Goal: Information Seeking & Learning: Learn about a topic

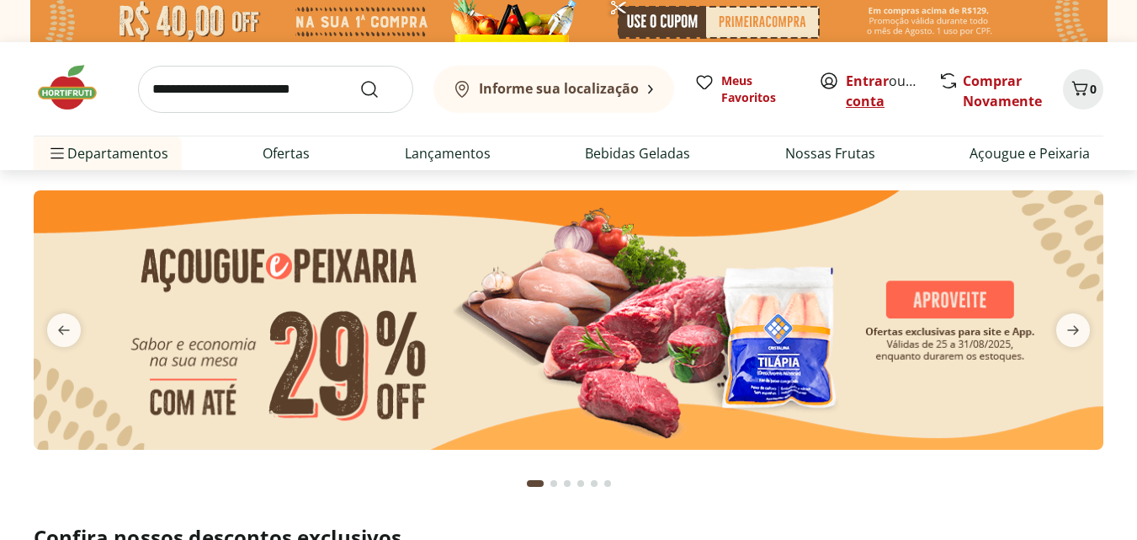
click at [888, 103] on link "Criar conta" at bounding box center [892, 91] width 93 height 39
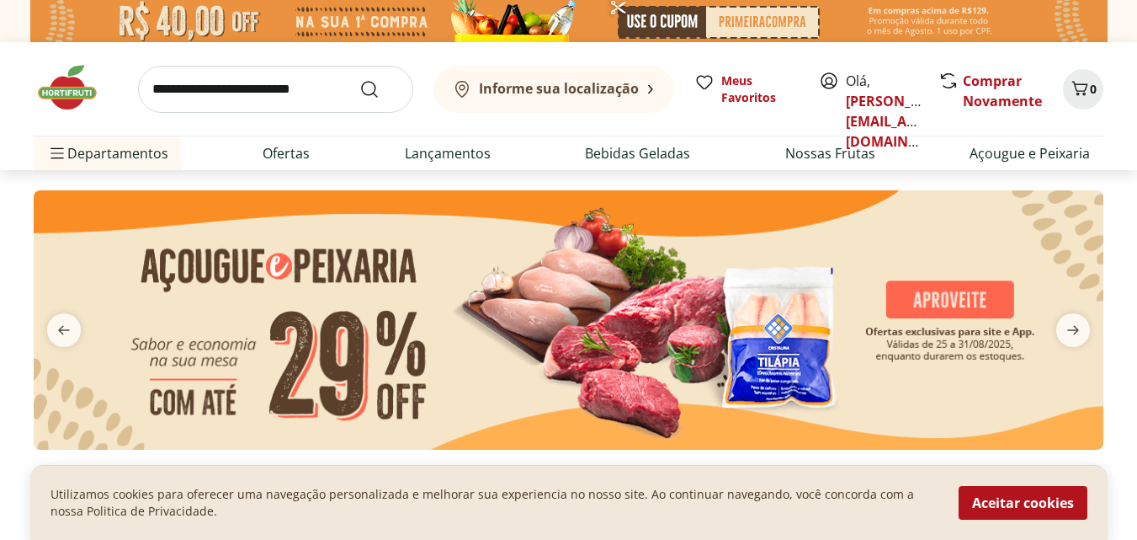
scroll to position [84, 0]
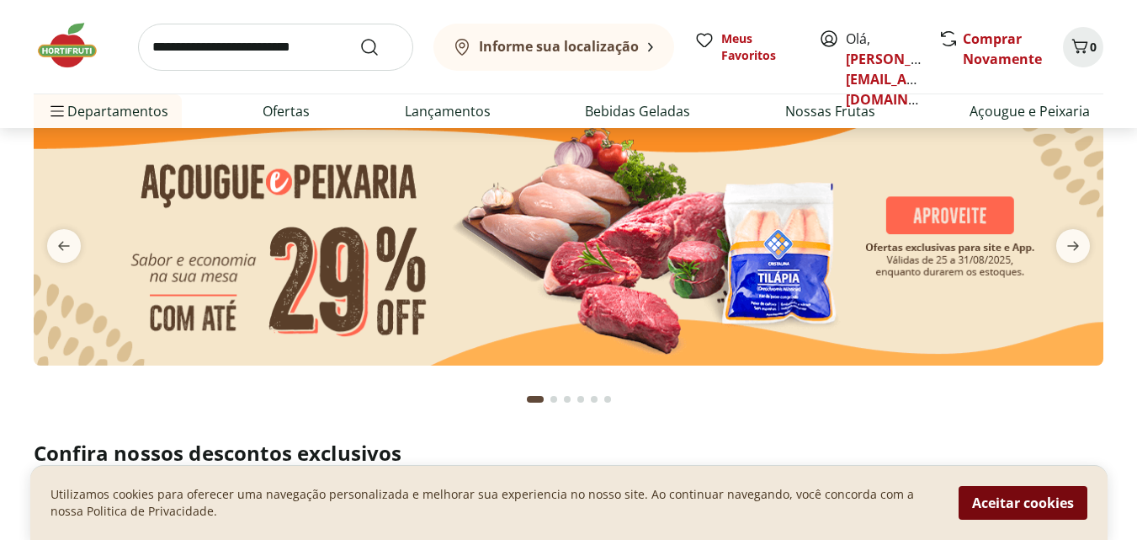
click at [1018, 494] on button "Aceitar cookies" at bounding box center [1023, 503] width 129 height 34
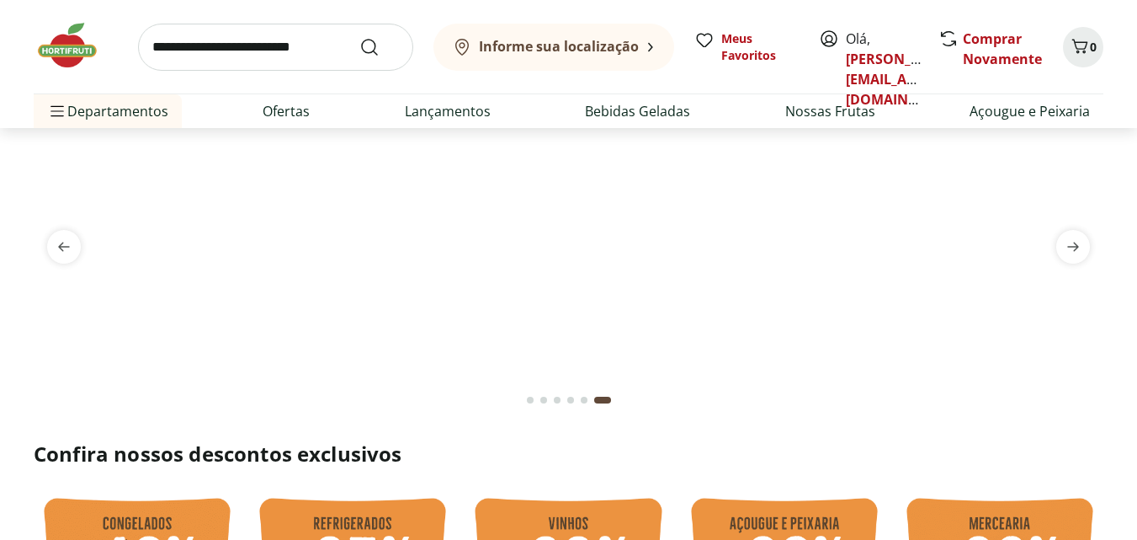
scroll to position [0, 0]
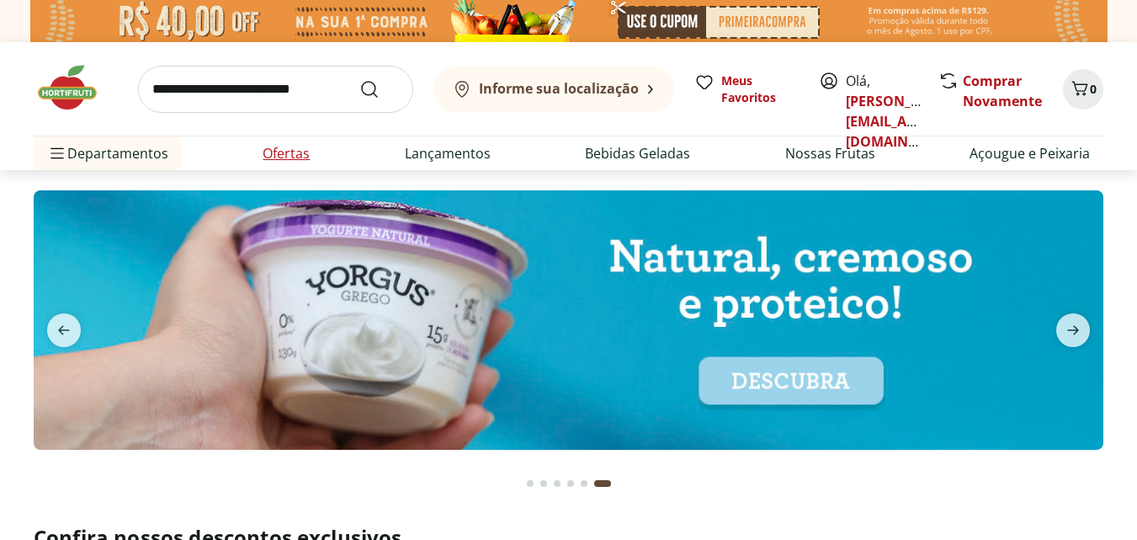
click at [270, 152] on link "Ofertas" at bounding box center [286, 153] width 47 height 20
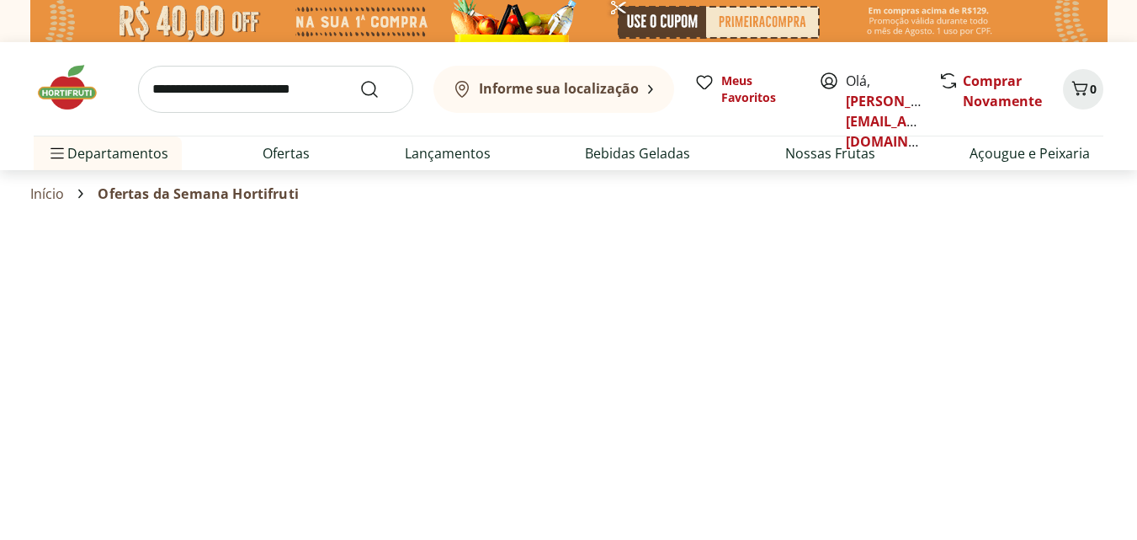
select select "**********"
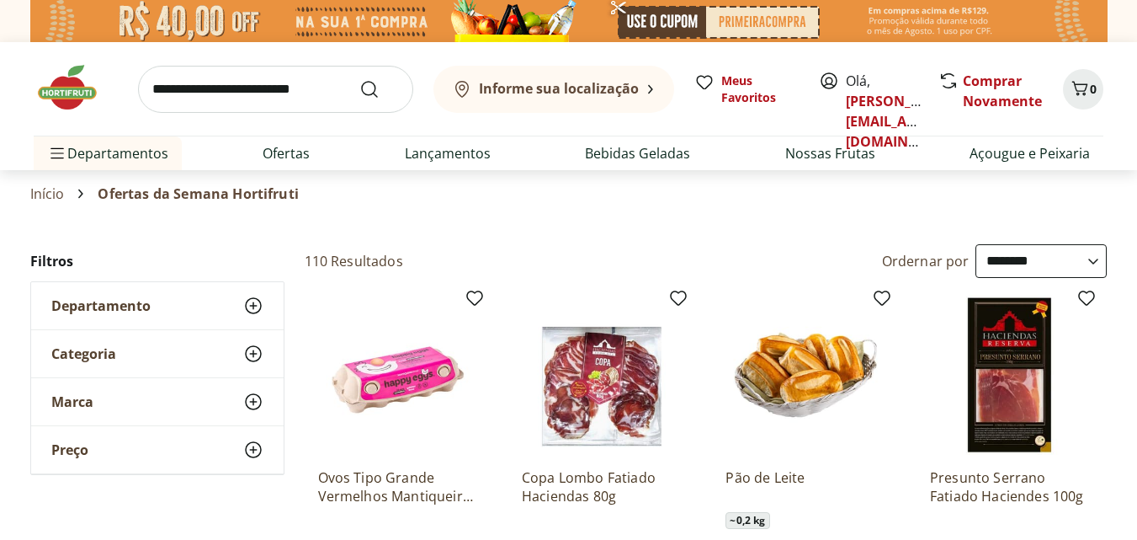
click at [253, 100] on input "search" at bounding box center [275, 89] width 275 height 47
type input "*****"
click at [359, 79] on button "Submit Search" at bounding box center [379, 89] width 40 height 20
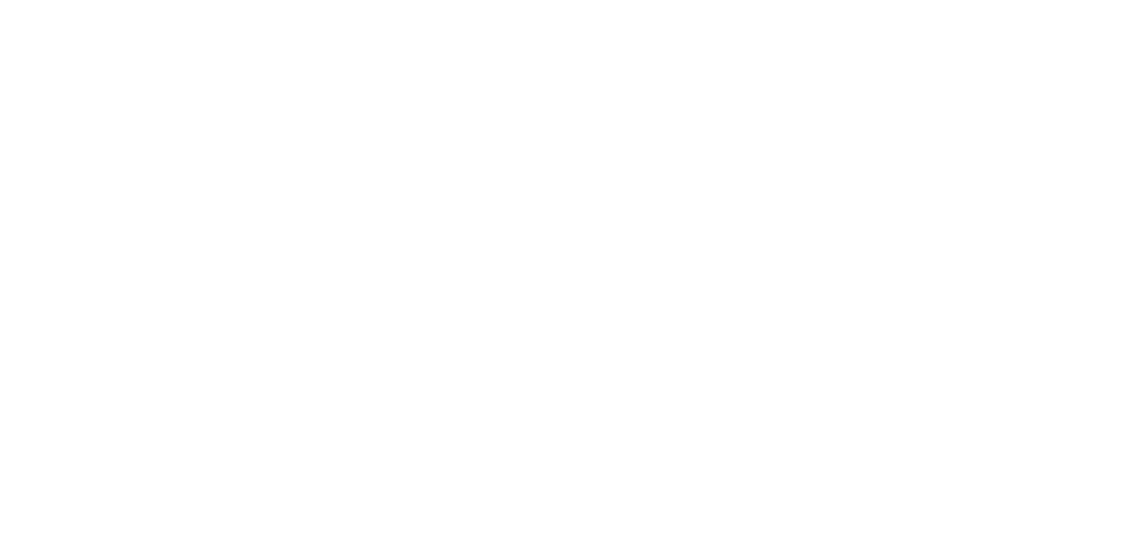
select select "**********"
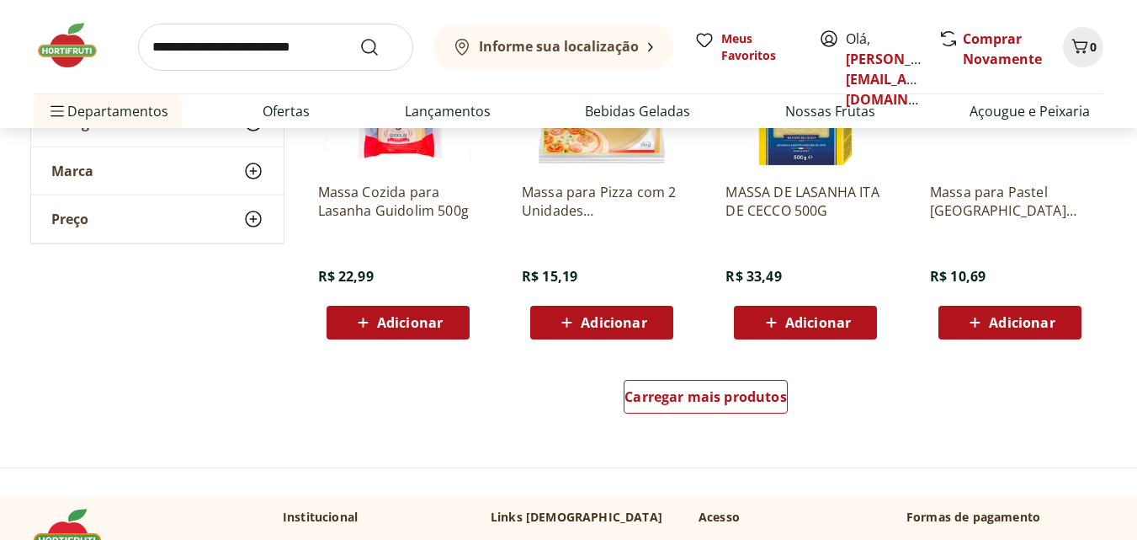
scroll to position [1094, 0]
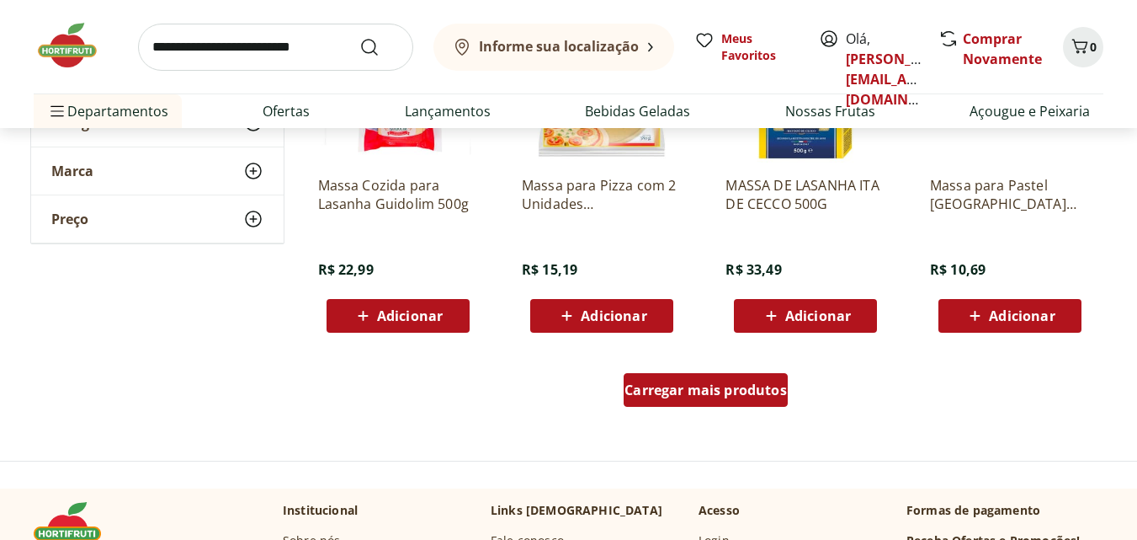
click at [671, 384] on span "Carregar mais produtos" at bounding box center [706, 389] width 162 height 13
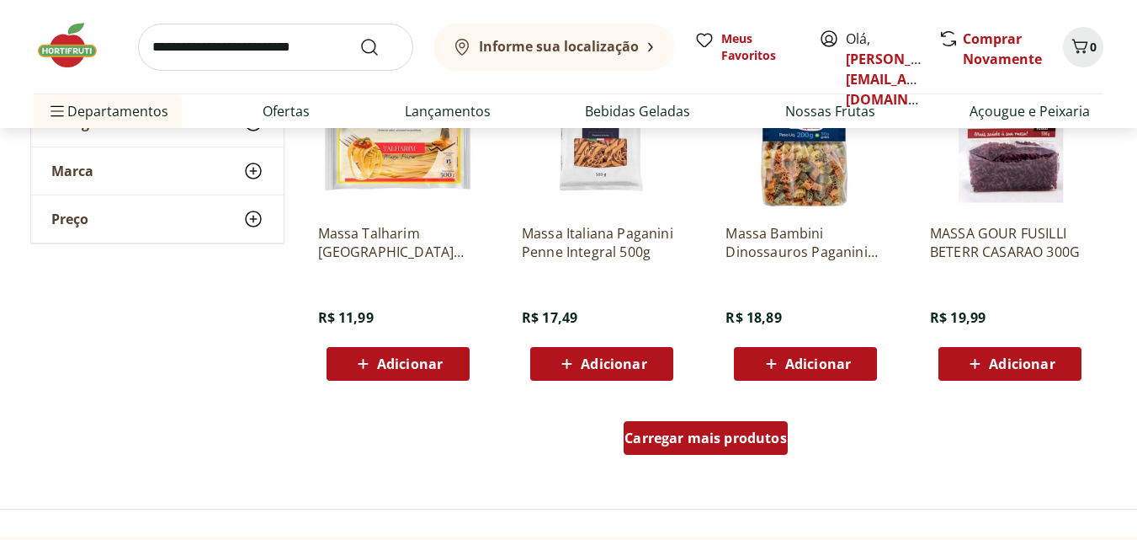
scroll to position [2104, 0]
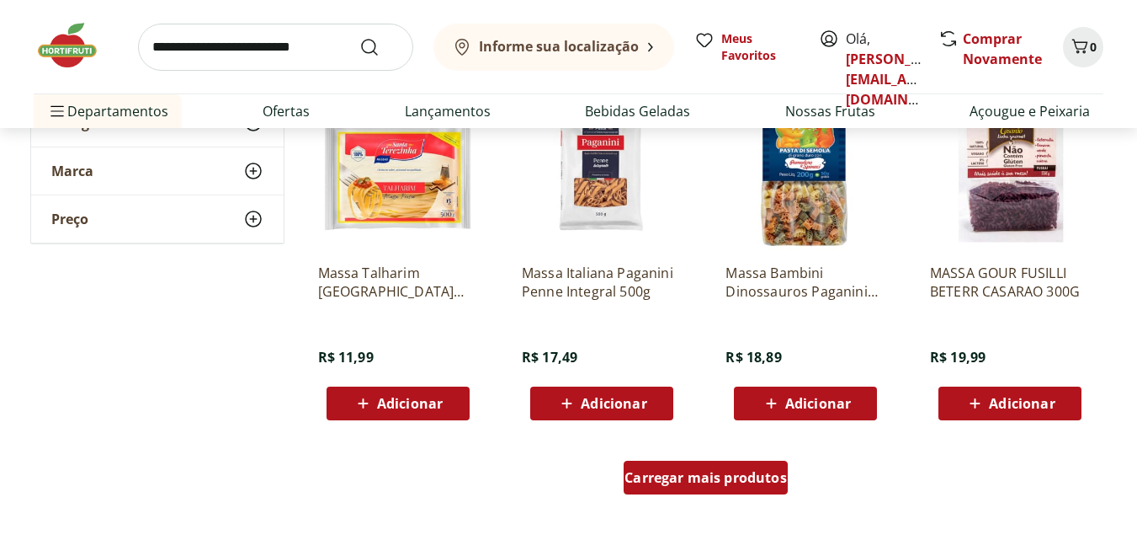
click at [713, 473] on span "Carregar mais produtos" at bounding box center [706, 476] width 162 height 13
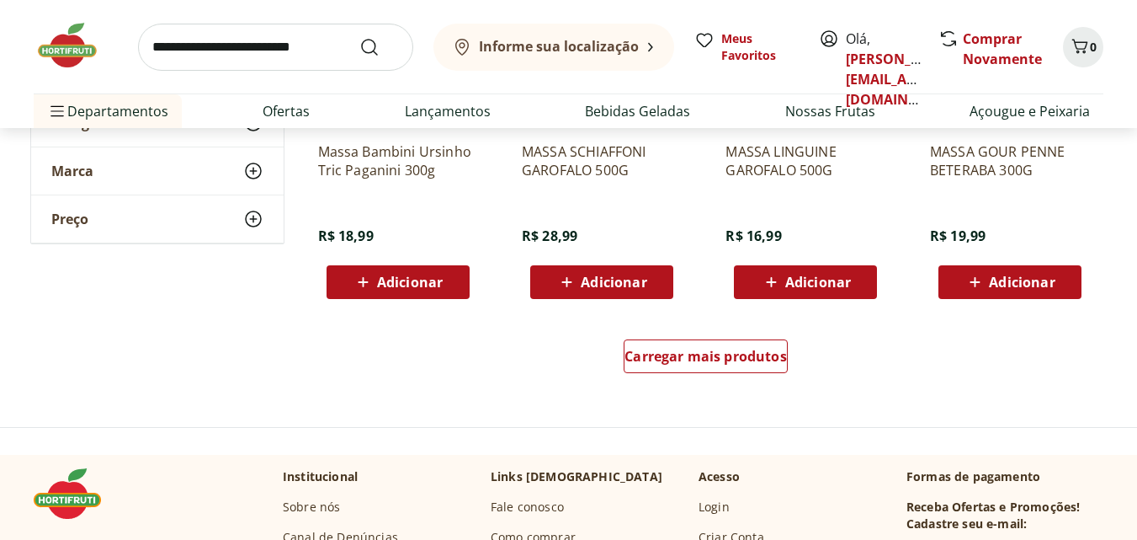
scroll to position [3451, 0]
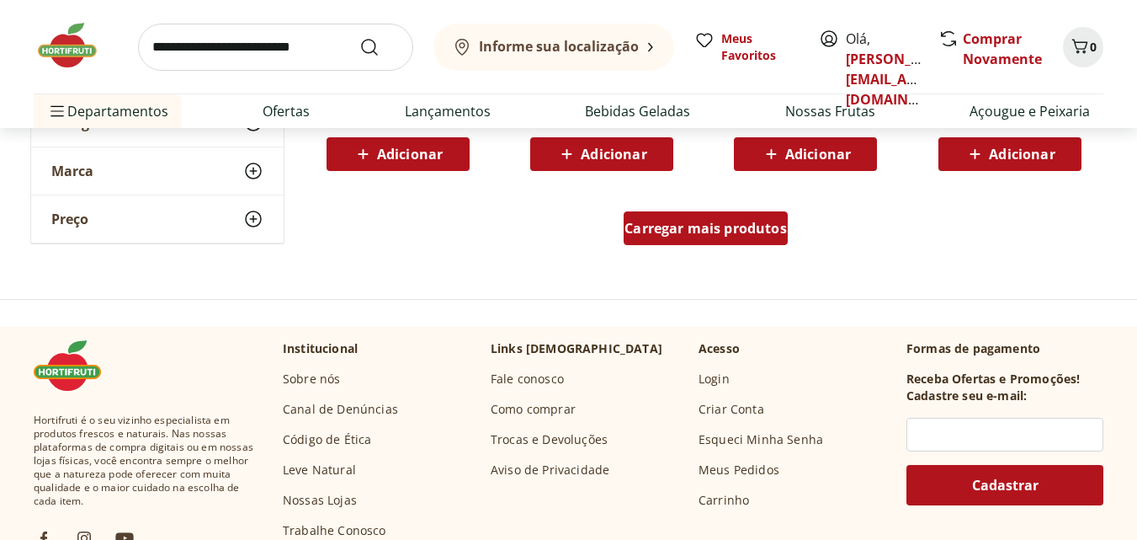
click at [721, 230] on span "Carregar mais produtos" at bounding box center [706, 227] width 162 height 13
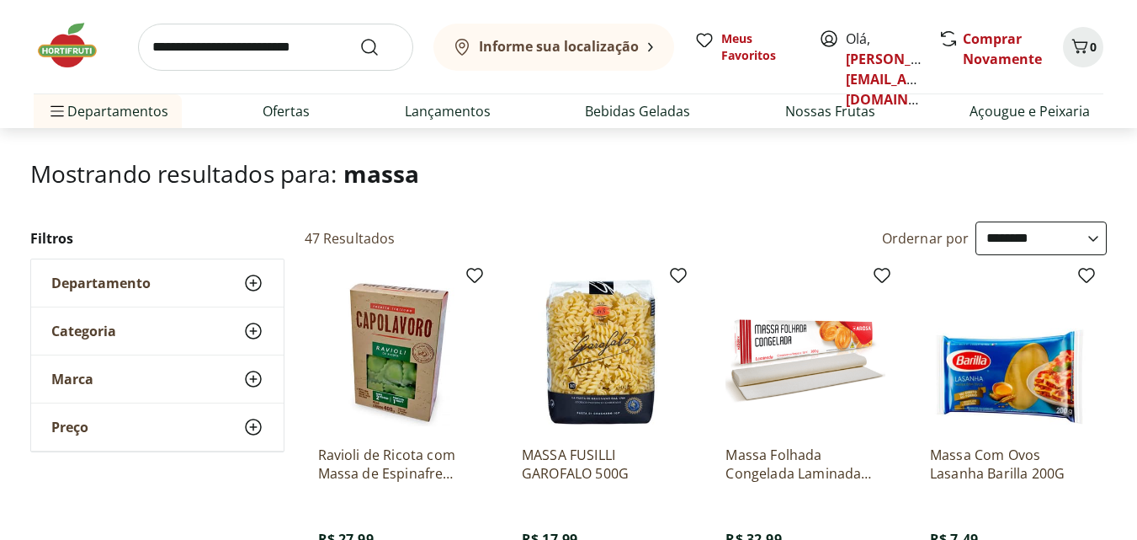
scroll to position [0, 0]
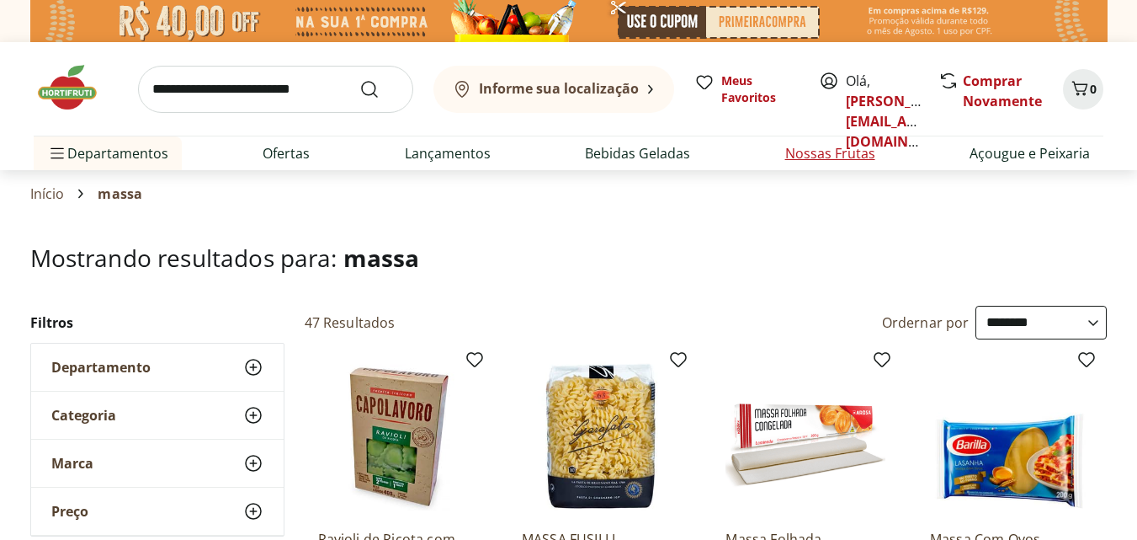
click at [830, 156] on link "Nossas Frutas" at bounding box center [830, 153] width 90 height 20
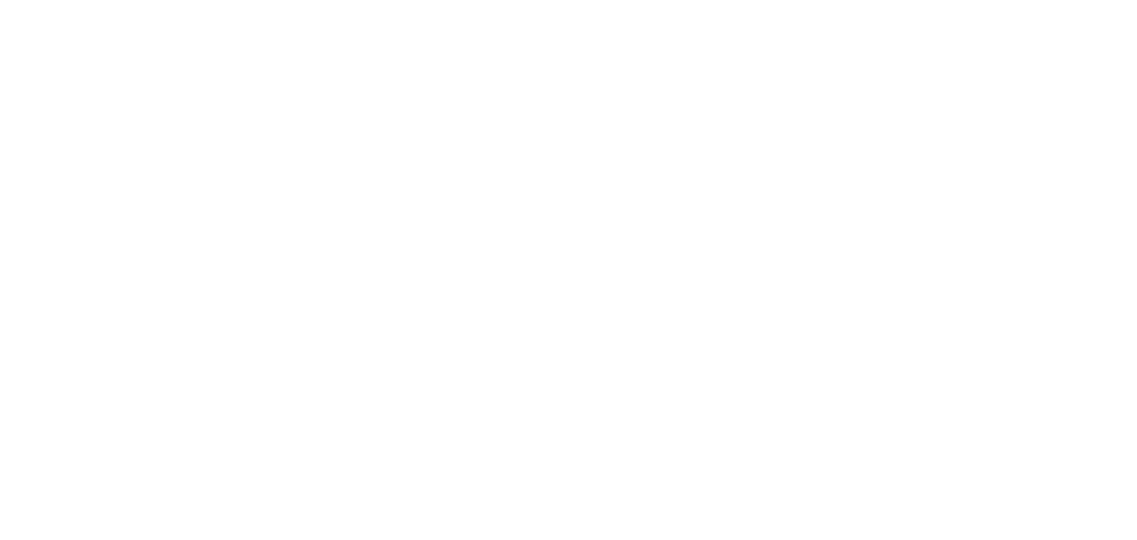
select select "**********"
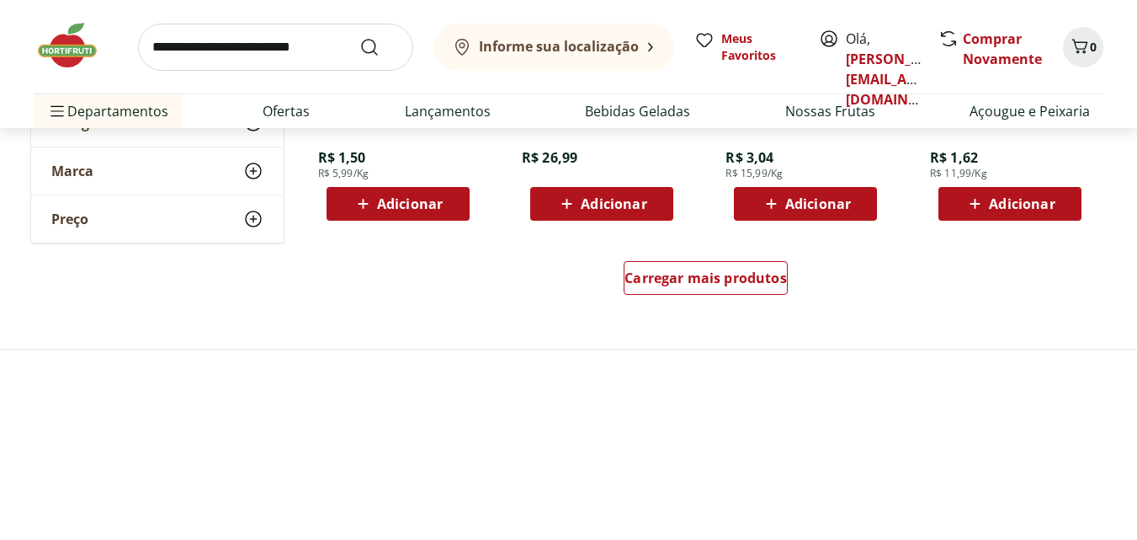
scroll to position [1178, 0]
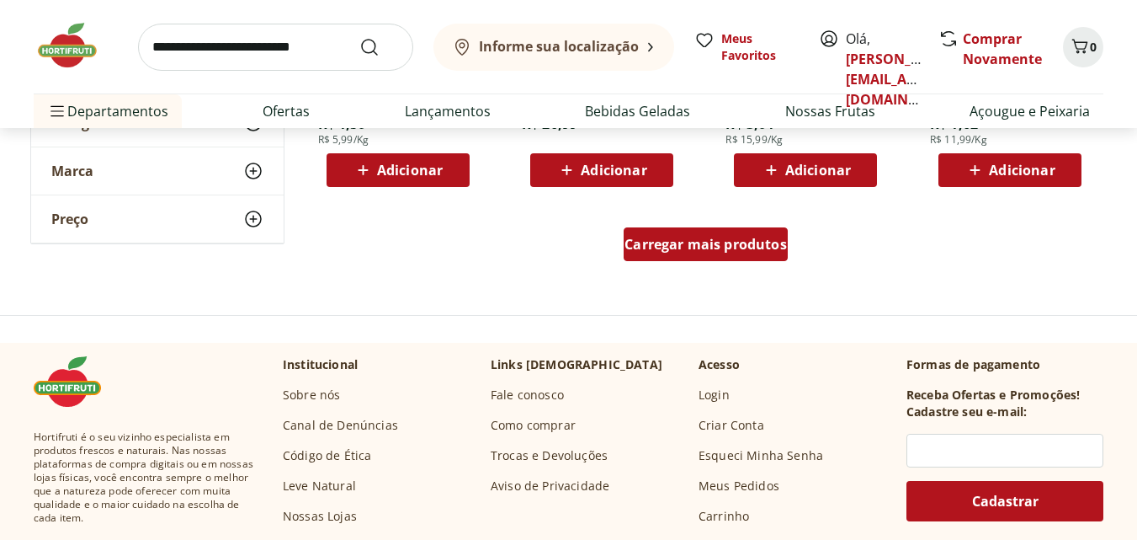
click at [730, 242] on span "Carregar mais produtos" at bounding box center [706, 243] width 162 height 13
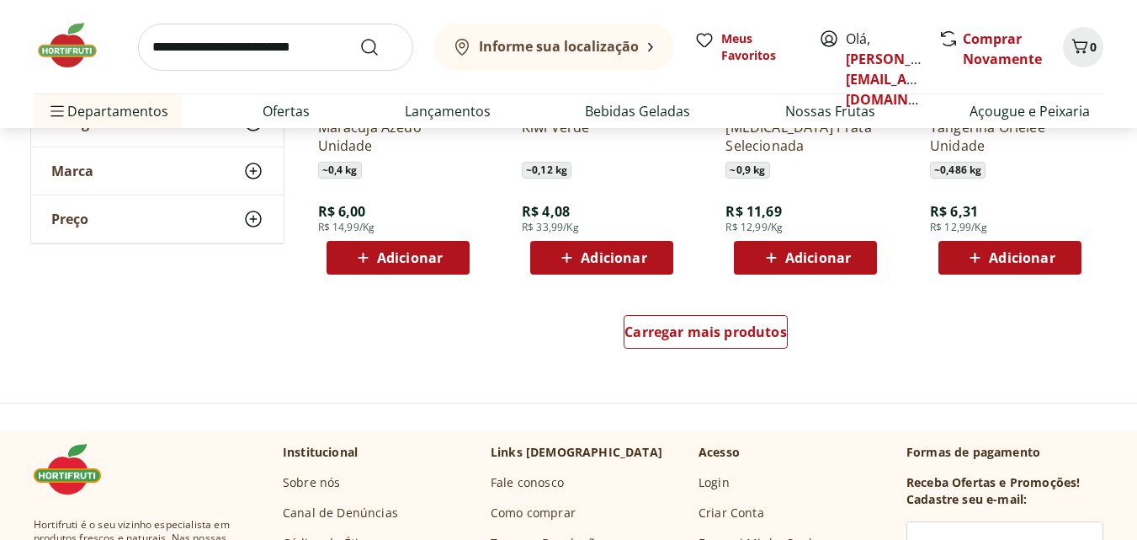
scroll to position [2273, 0]
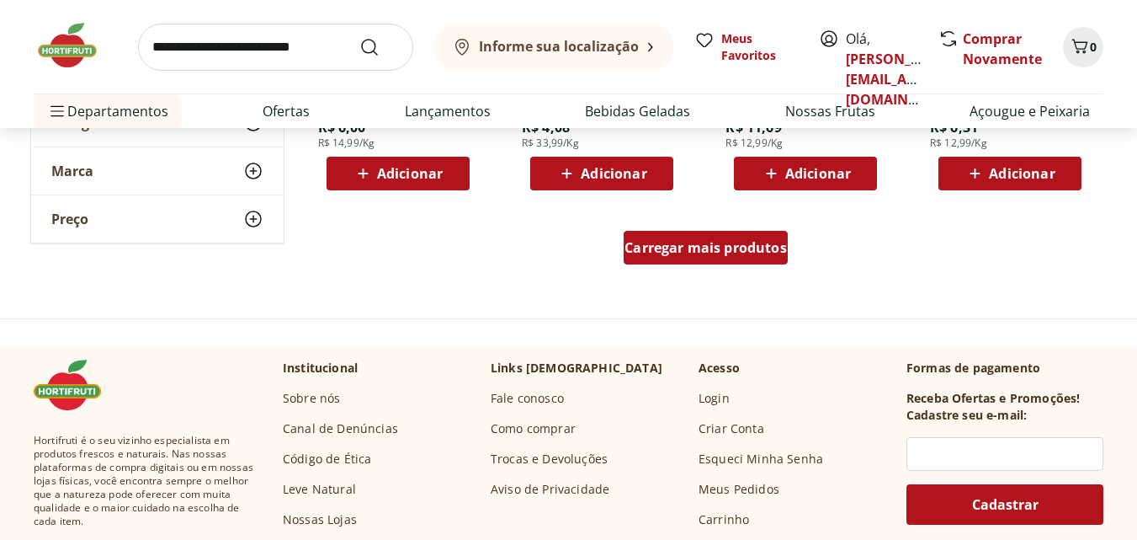
click at [704, 253] on span "Carregar mais produtos" at bounding box center [706, 247] width 162 height 13
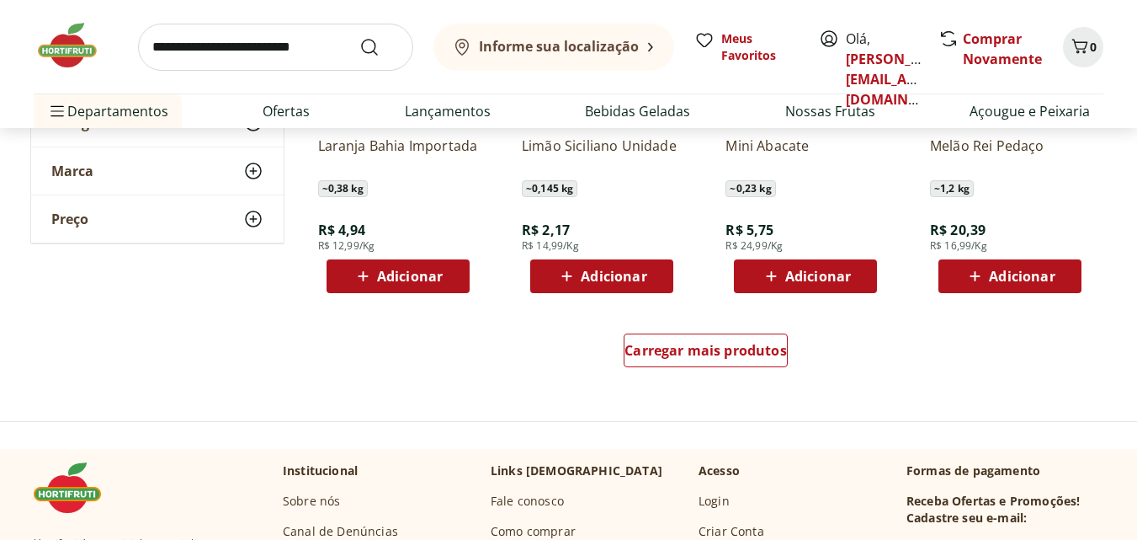
scroll to position [3367, 0]
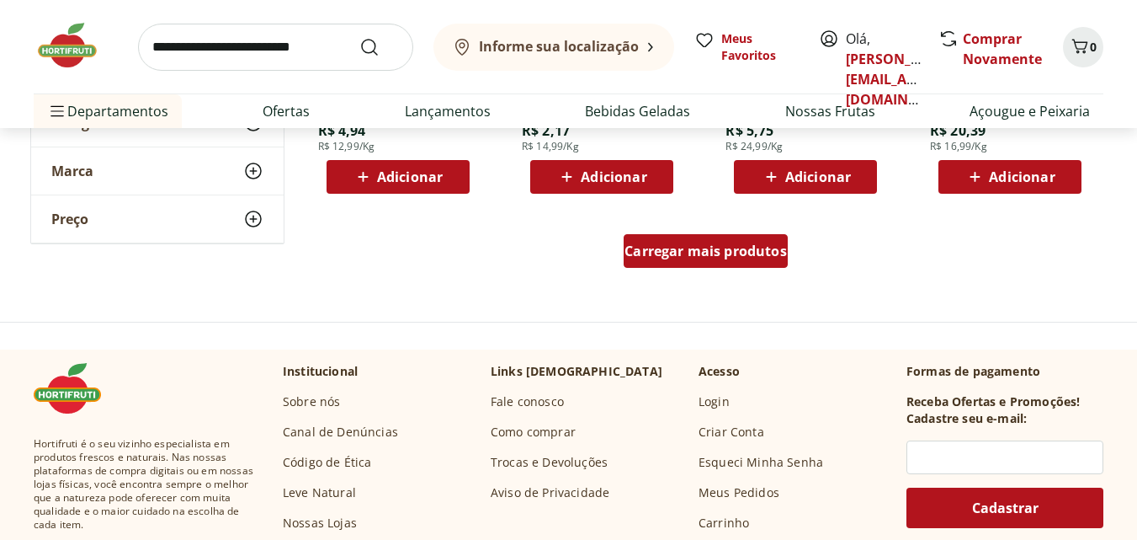
click at [695, 258] on span "Carregar mais produtos" at bounding box center [706, 250] width 162 height 13
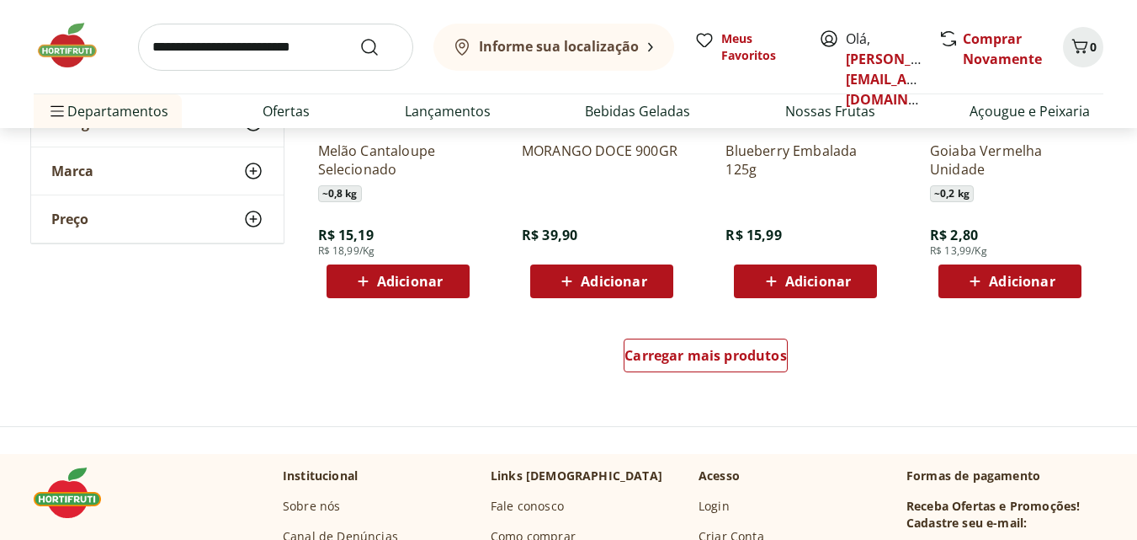
scroll to position [4461, 0]
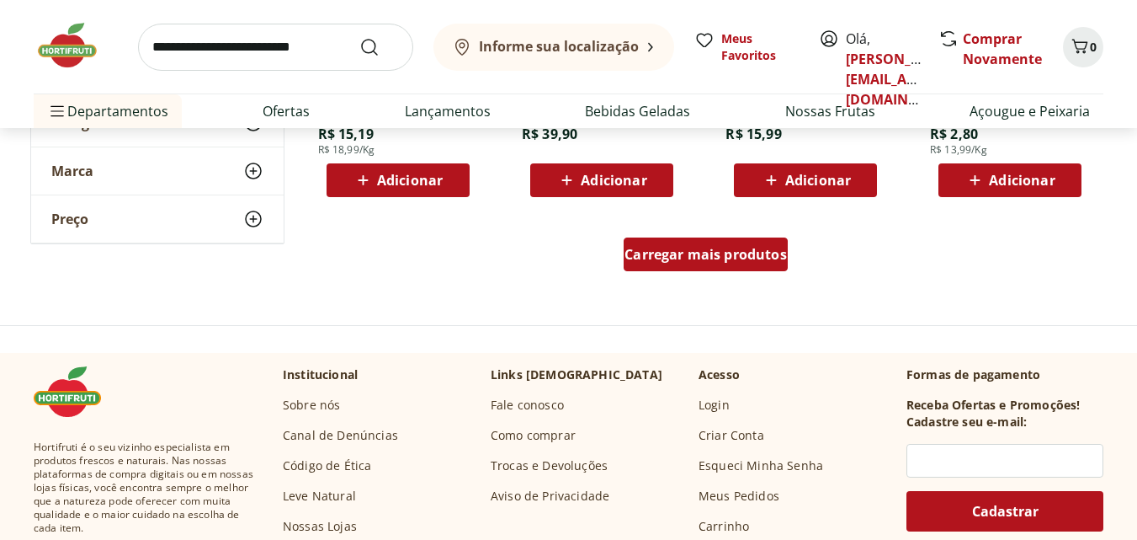
click at [712, 263] on div "Carregar mais produtos" at bounding box center [706, 254] width 164 height 34
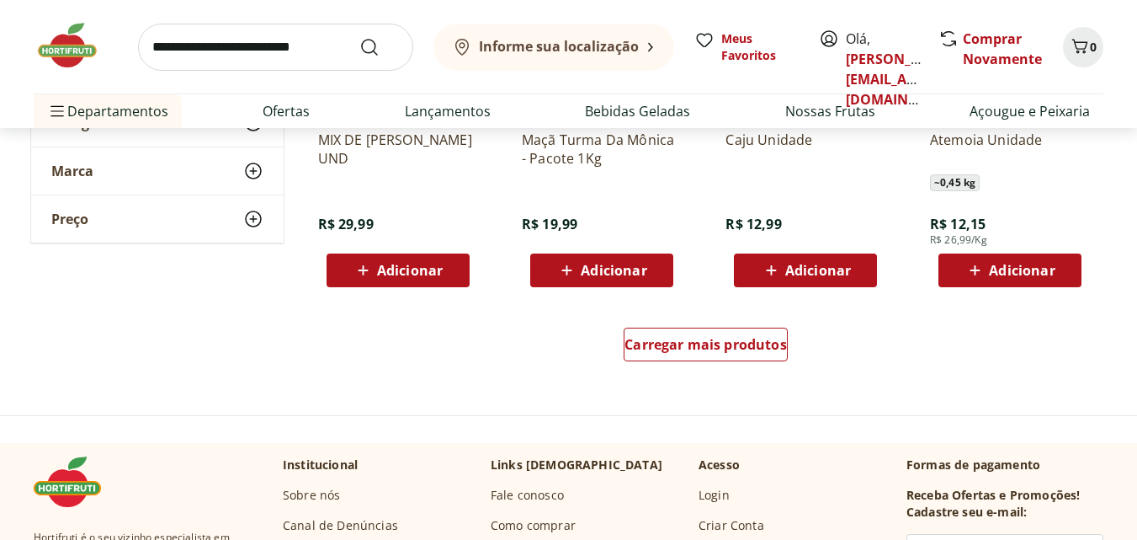
scroll to position [5471, 0]
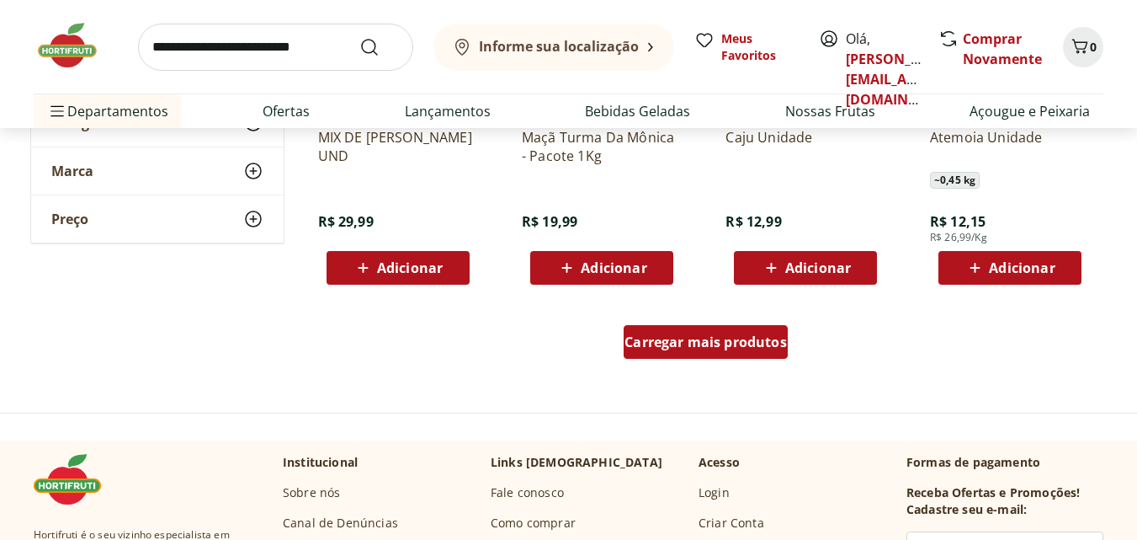
click at [752, 338] on span "Carregar mais produtos" at bounding box center [706, 341] width 162 height 13
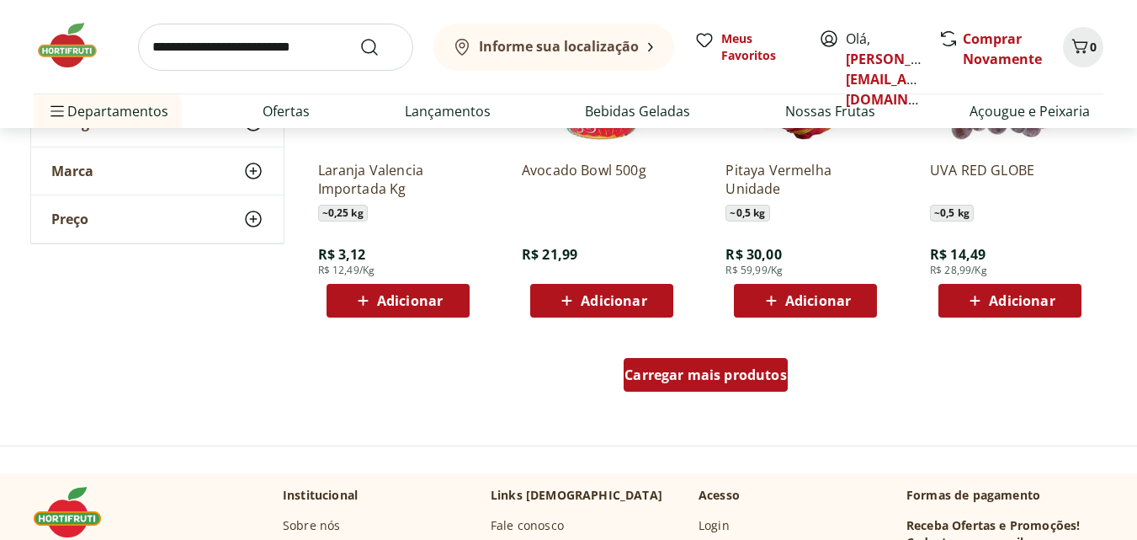
scroll to position [6565, 0]
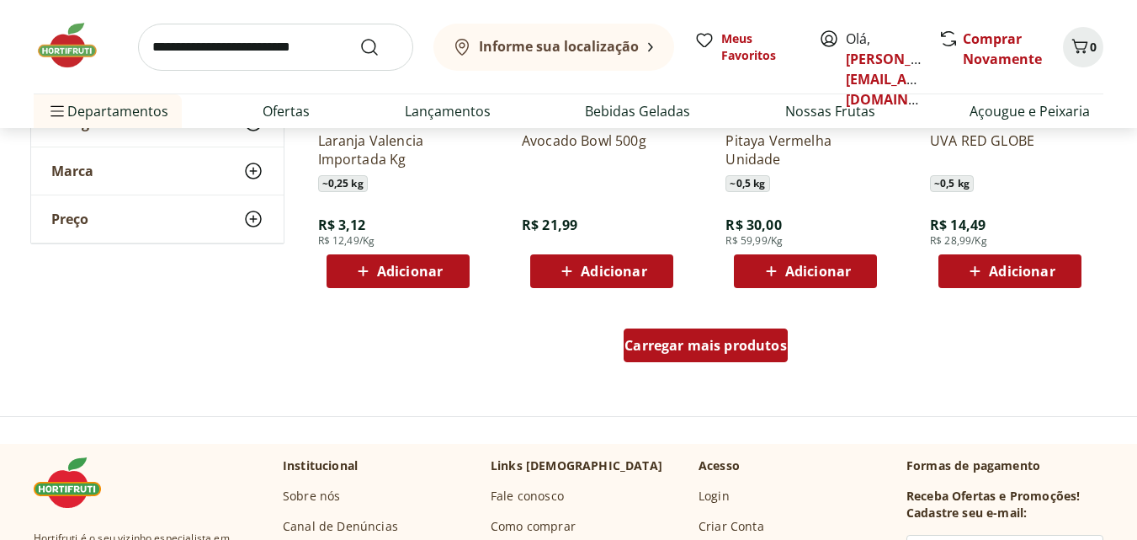
click at [713, 350] on span "Carregar mais produtos" at bounding box center [706, 344] width 162 height 13
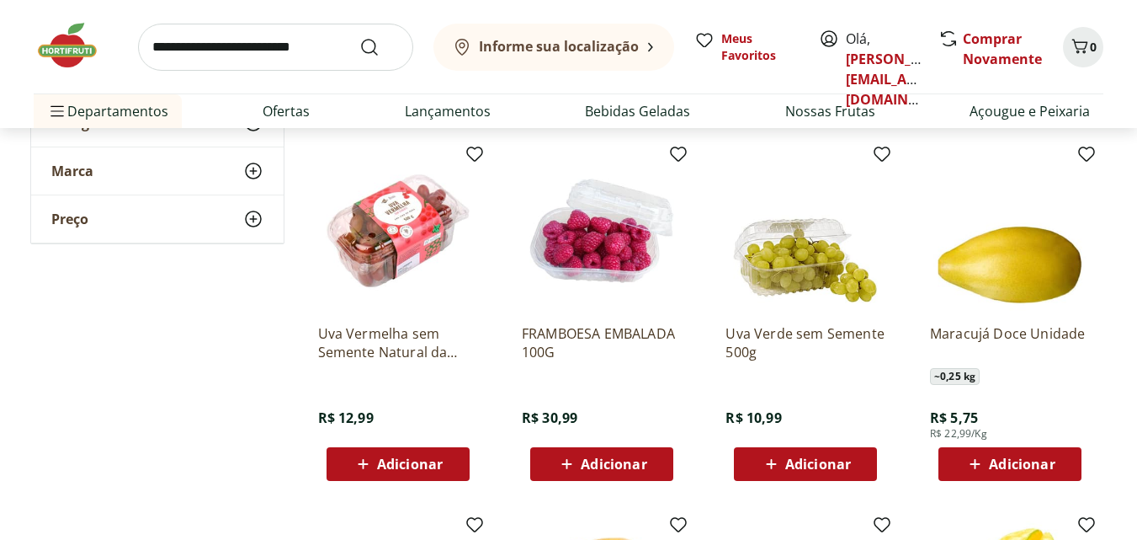
scroll to position [6733, 0]
